Goal: Task Accomplishment & Management: Use online tool/utility

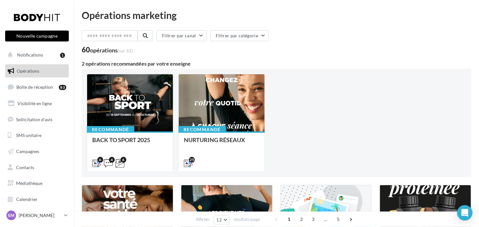
click at [50, 34] on button "Nouvelle campagne" at bounding box center [37, 36] width 64 height 11
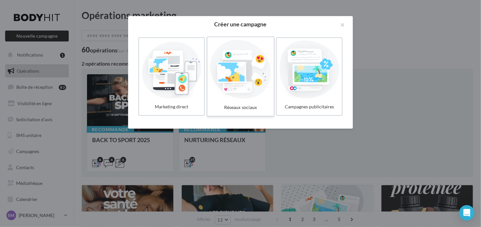
click at [242, 97] on div at bounding box center [240, 69] width 61 height 59
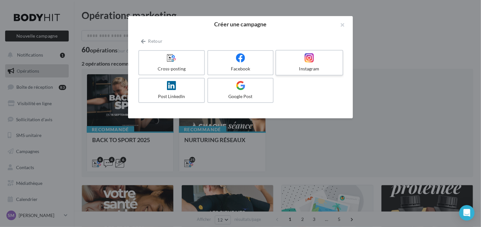
click at [319, 64] on label "Instagram" at bounding box center [310, 63] width 68 height 26
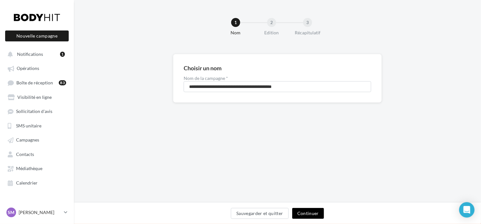
click at [312, 215] on button "Continuer" at bounding box center [308, 213] width 32 height 11
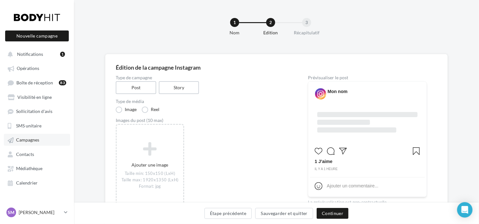
click at [30, 141] on span "Campagnes" at bounding box center [27, 140] width 23 height 5
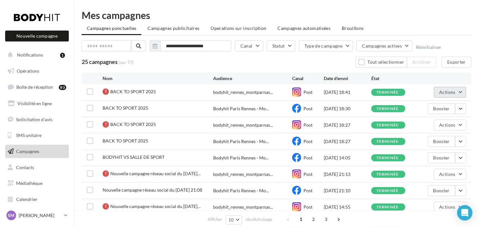
click at [458, 93] on button "Actions" at bounding box center [450, 92] width 32 height 11
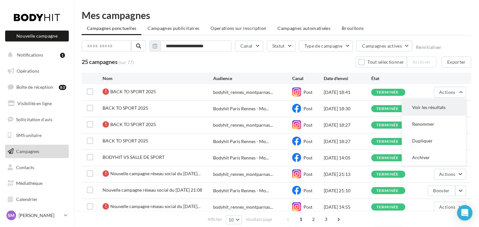
click at [444, 104] on button "Voir les résultats" at bounding box center [434, 107] width 64 height 17
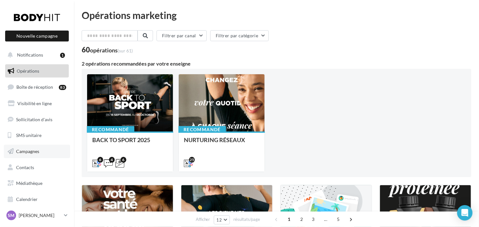
click at [27, 152] on span "Campagnes" at bounding box center [27, 150] width 23 height 5
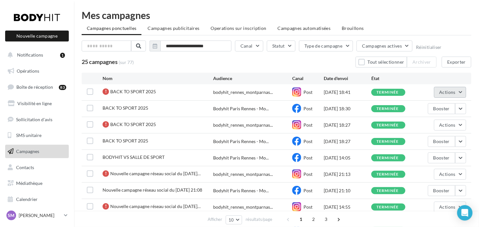
click at [454, 92] on span "Actions" at bounding box center [447, 91] width 16 height 5
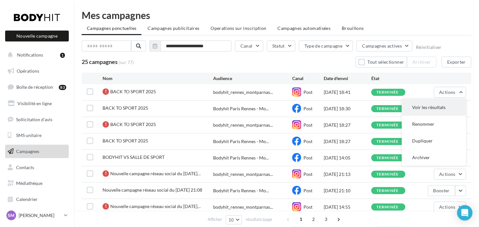
click at [448, 104] on button "Voir les résultats" at bounding box center [434, 107] width 64 height 17
